Goal: Register for event/course

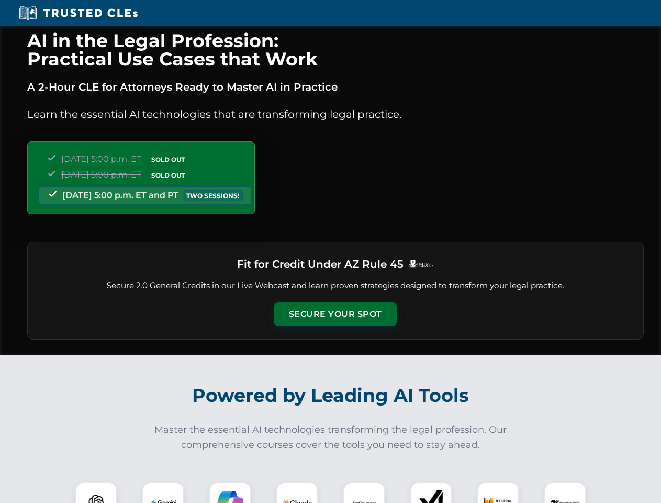
click at [335, 314] on button "Secure Your Spot" at bounding box center [335, 314] width 123 height 24
click at [96, 492] on img at bounding box center [96, 503] width 30 height 30
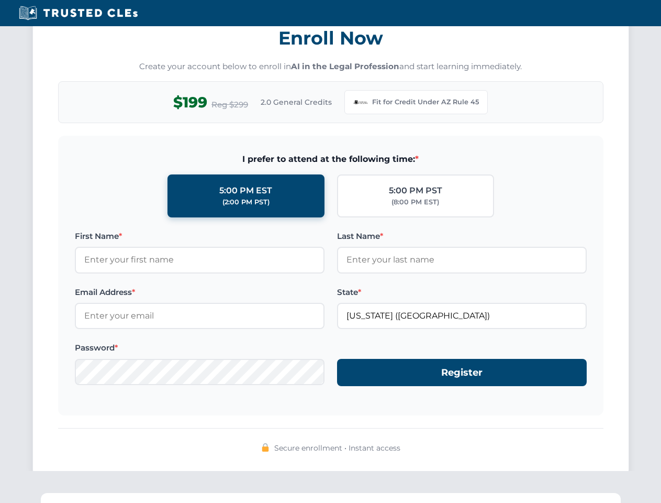
scroll to position [1021, 0]
